Goal: Navigation & Orientation: Find specific page/section

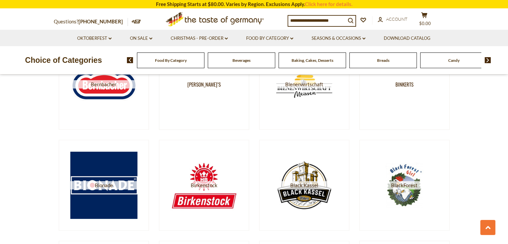
scroll to position [902, 0]
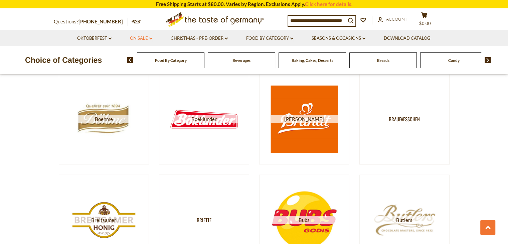
click at [134, 39] on link "On Sale dropdown_arrow" at bounding box center [141, 38] width 22 height 7
click at [101, 36] on link "Oktoberfest dropdown_arrow" at bounding box center [94, 38] width 34 height 7
click at [100, 58] on link "All Oktoberfest" at bounding box center [90, 56] width 34 height 6
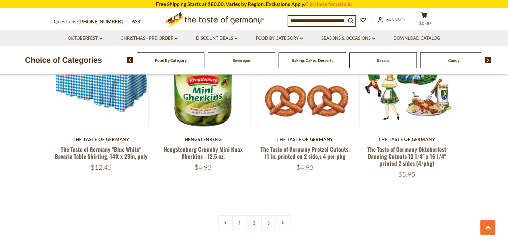
scroll to position [1637, 0]
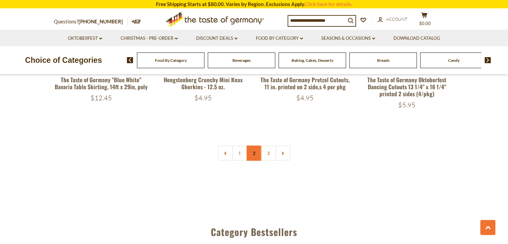
click at [256, 151] on link "2" at bounding box center [254, 153] width 15 height 15
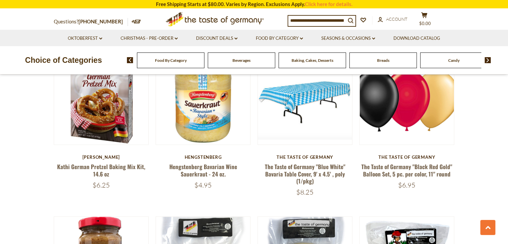
scroll to position [983, 0]
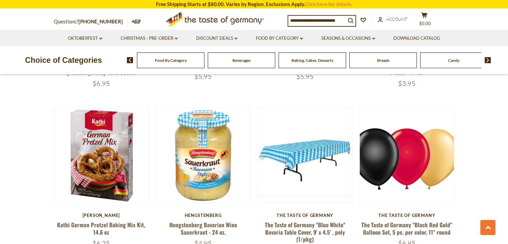
click at [302, 62] on span "Baking, Cakes, Desserts" at bounding box center [313, 60] width 42 height 5
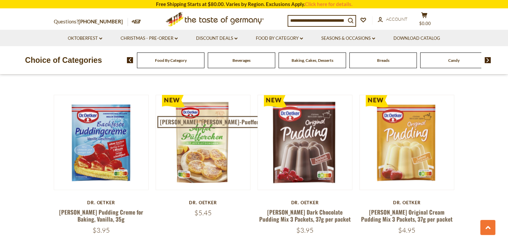
scroll to position [1570, 0]
